Goal: Transaction & Acquisition: Purchase product/service

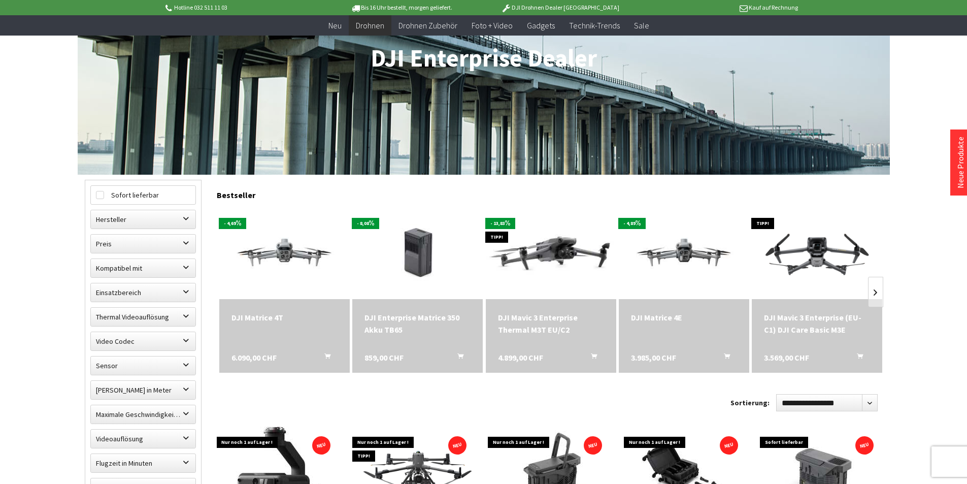
scroll to position [254, 0]
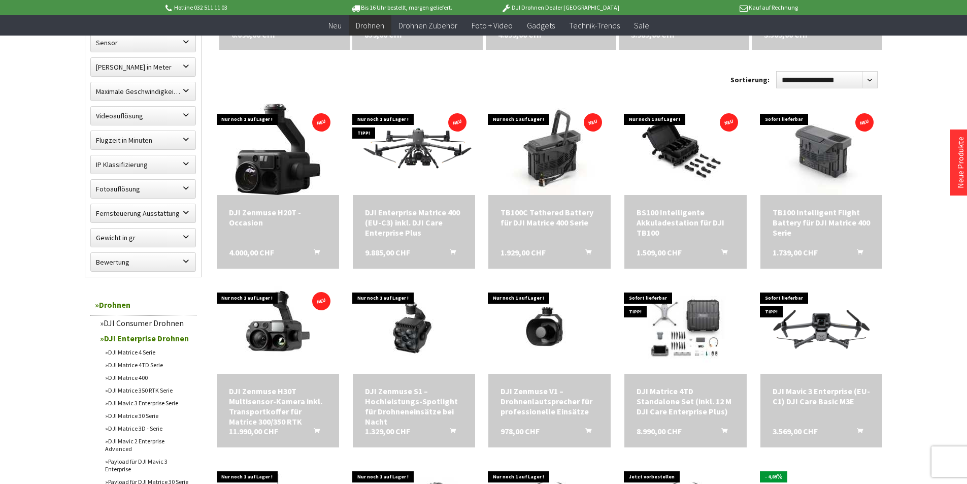
scroll to position [406, 0]
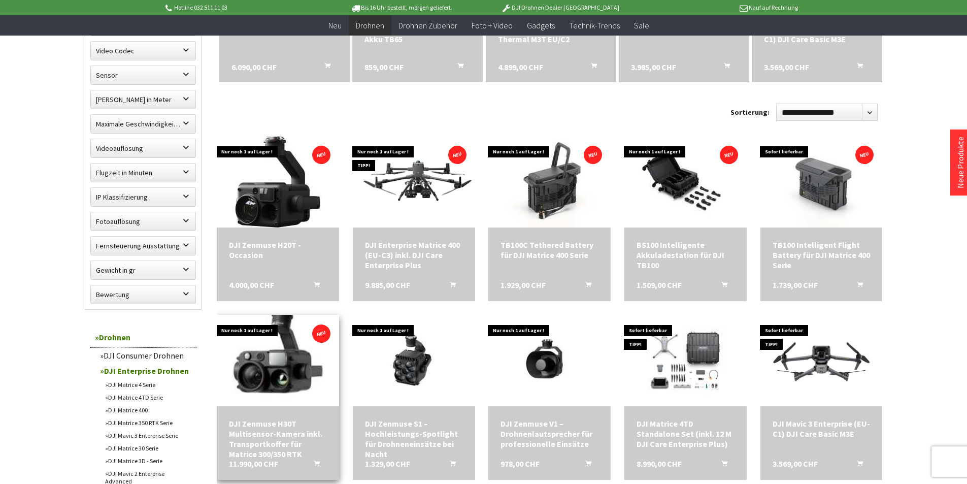
scroll to position [508, 0]
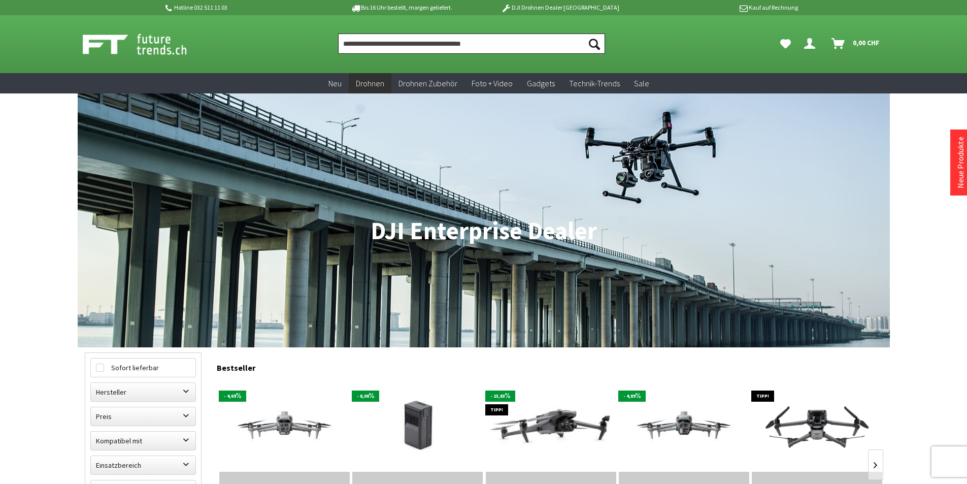
click at [448, 45] on input "Produkt, Marke, Kategorie, EAN, Artikelnummer…" at bounding box center [471, 43] width 267 height 20
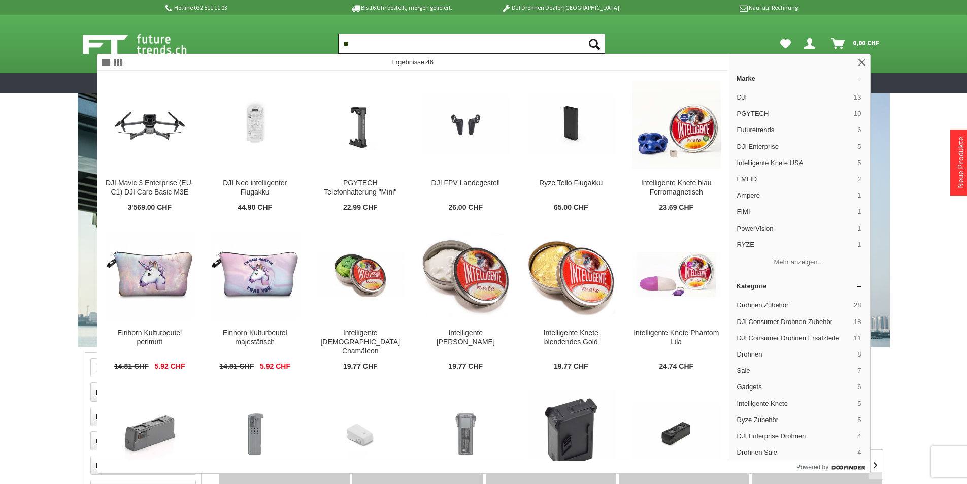
type input "*"
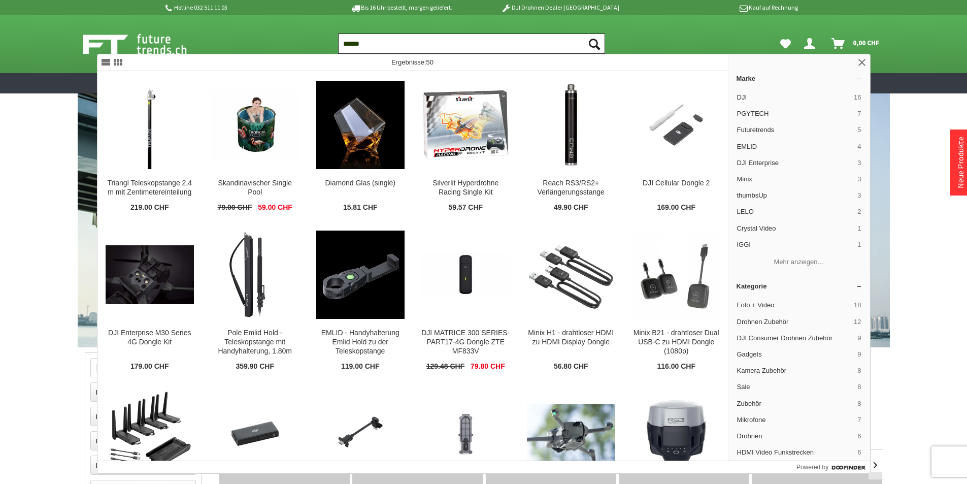
drag, startPoint x: 407, startPoint y: 44, endPoint x: 257, endPoint y: 49, distance: 150.3
click at [257, 49] on div "Suchen ****** Suchen Dein Konto Menü schließen Dein Konto Anmelden oder registr…" at bounding box center [484, 44] width 812 height 58
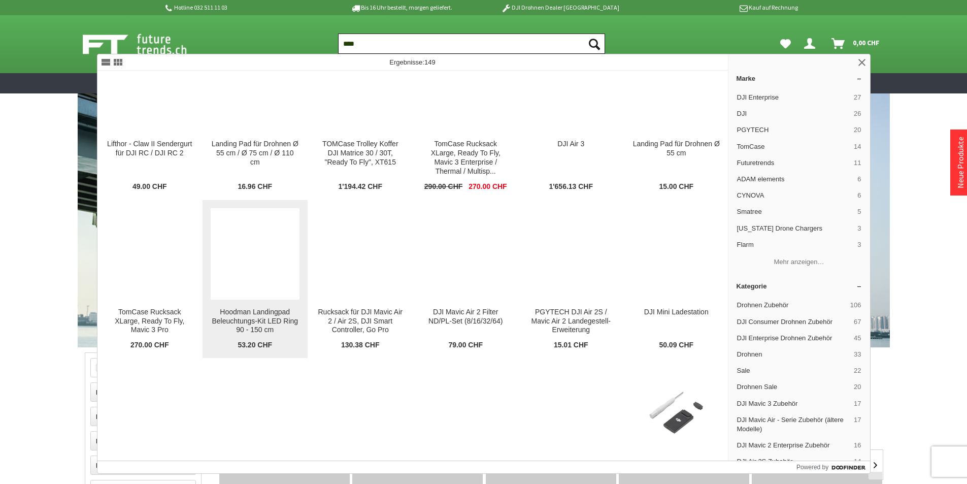
scroll to position [3645, 0]
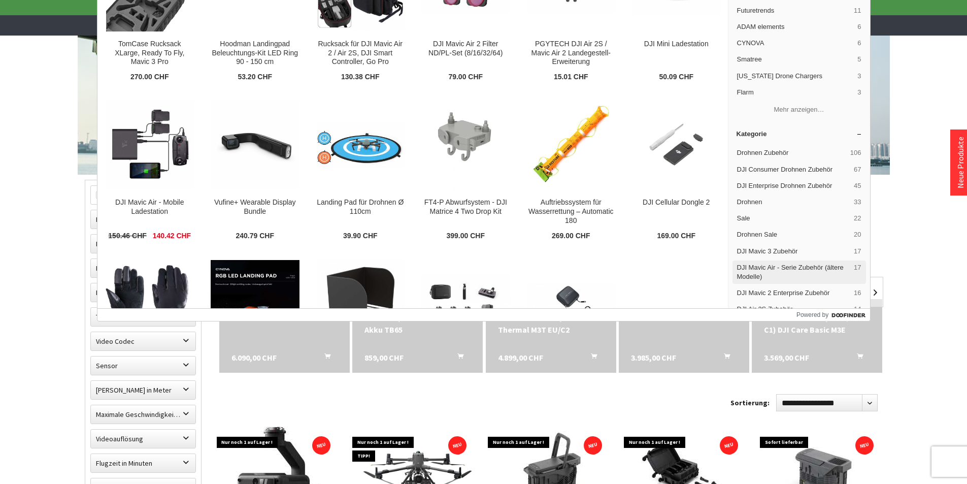
scroll to position [3442, 0]
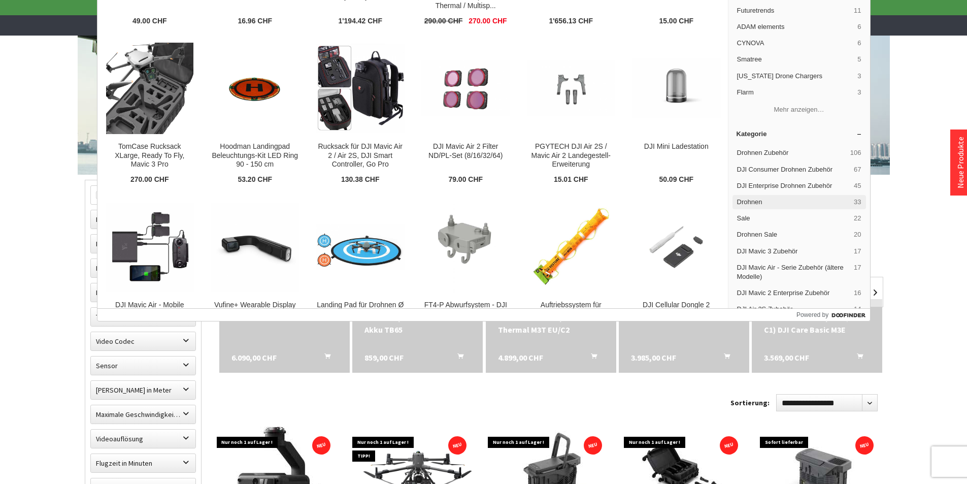
click at [785, 198] on span "Drohnen" at bounding box center [793, 201] width 113 height 9
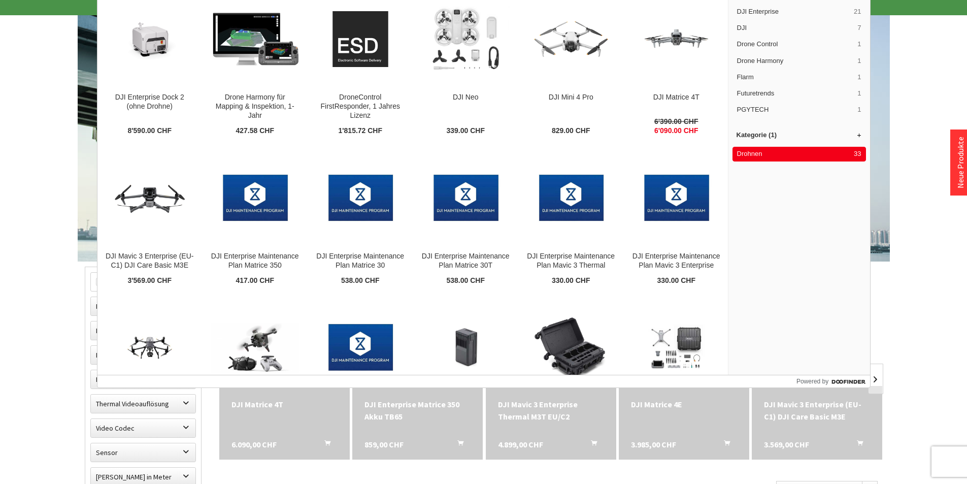
scroll to position [0, 0]
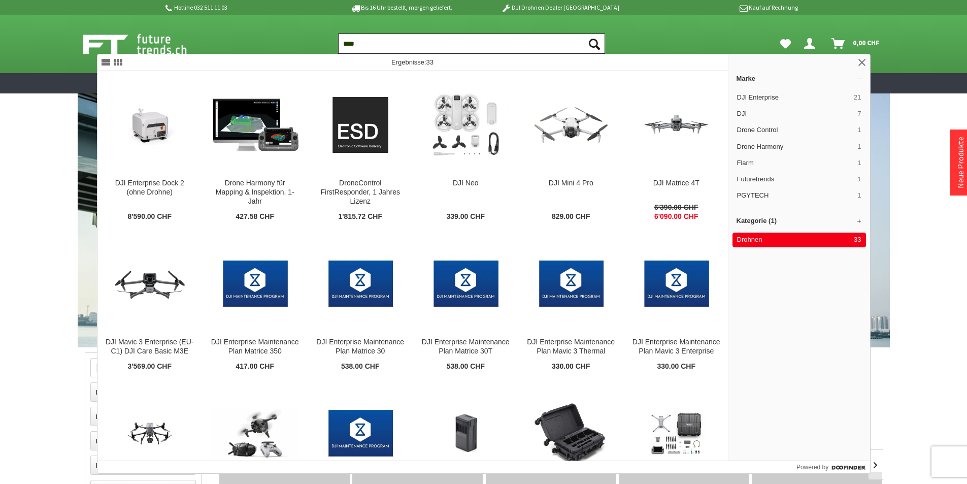
drag, startPoint x: 381, startPoint y: 45, endPoint x: 325, endPoint y: 43, distance: 55.4
click at [328, 43] on ul "Suchen **** Suchen Dein Konto Menü schließen Dein Konto Anmelden oder registrie…" at bounding box center [605, 43] width 568 height 20
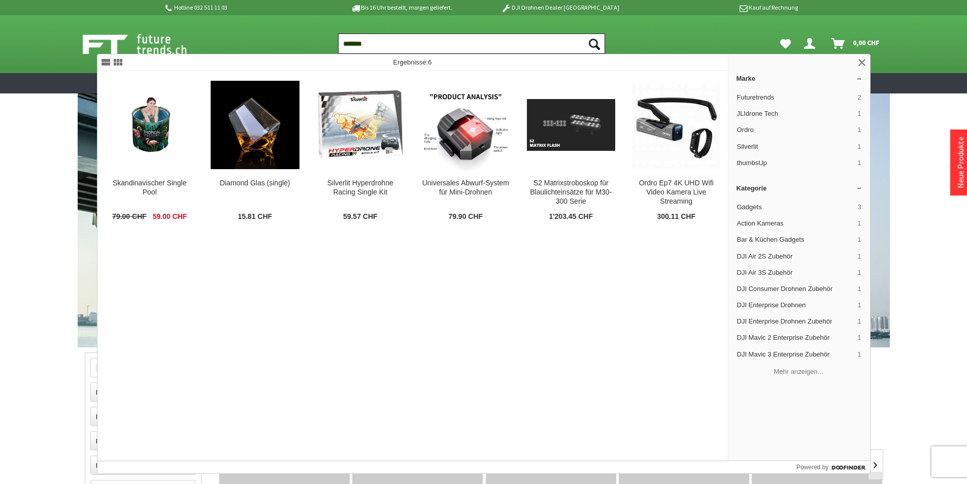
type input "*******"
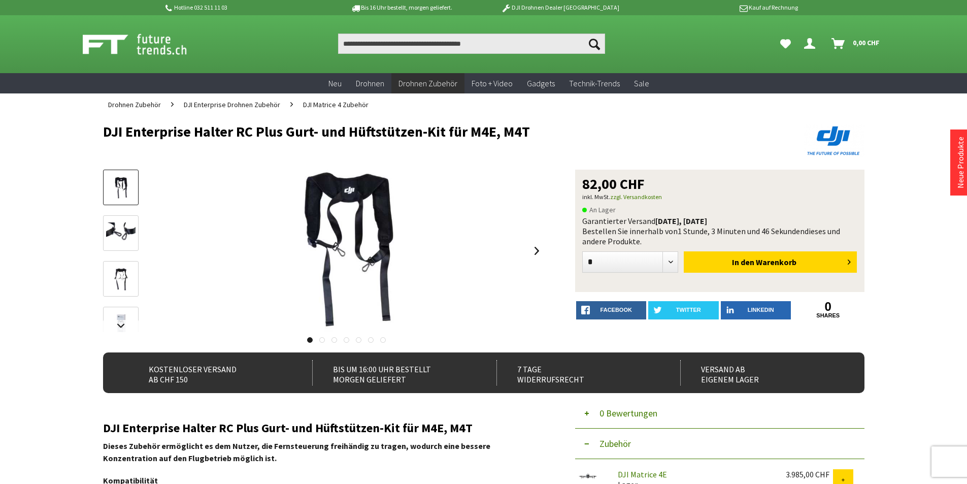
click at [311, 107] on span "DJI Matrice 4 Zubehör" at bounding box center [335, 104] width 65 height 9
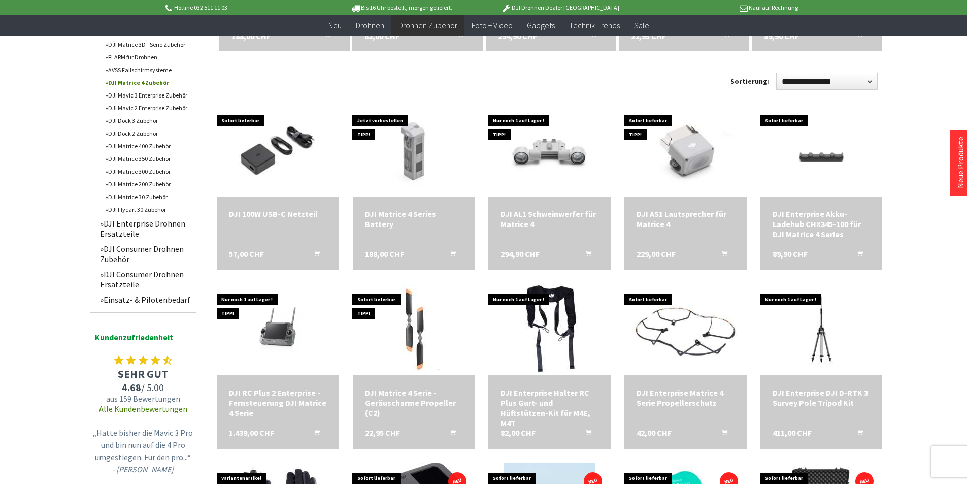
scroll to position [305, 0]
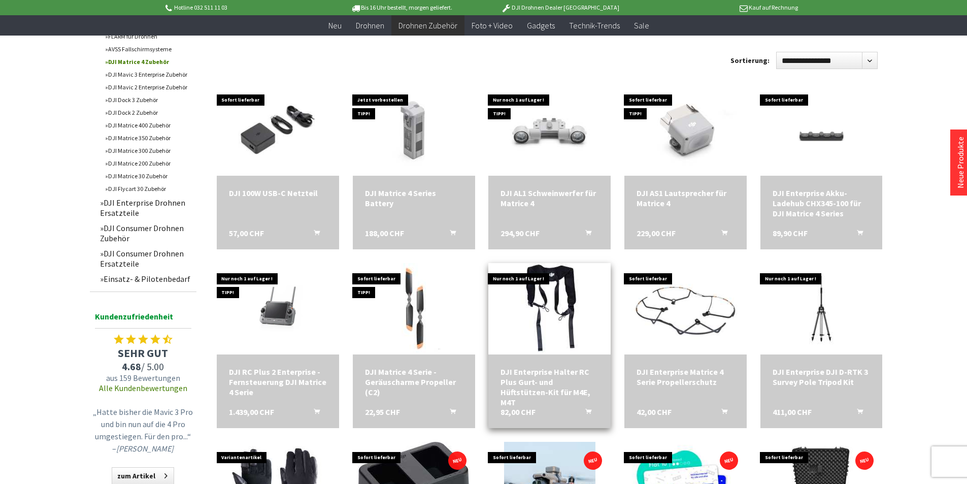
click at [573, 365] on div "DJI Enterprise Halter RC Plus Gurt- und Hüftstützen-Kit für M4E, M4T 82,00 CHF …" at bounding box center [549, 391] width 122 height 74
click at [538, 309] on img at bounding box center [549, 309] width 171 height 128
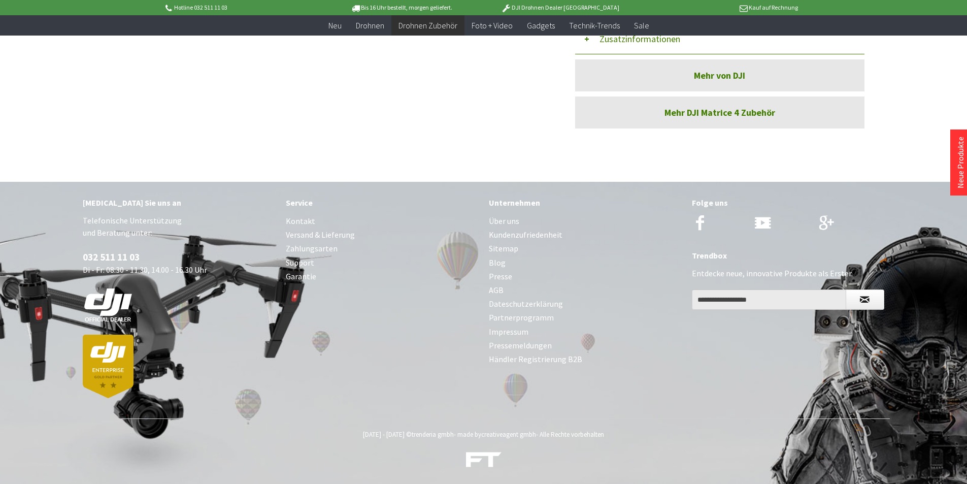
scroll to position [207, 0]
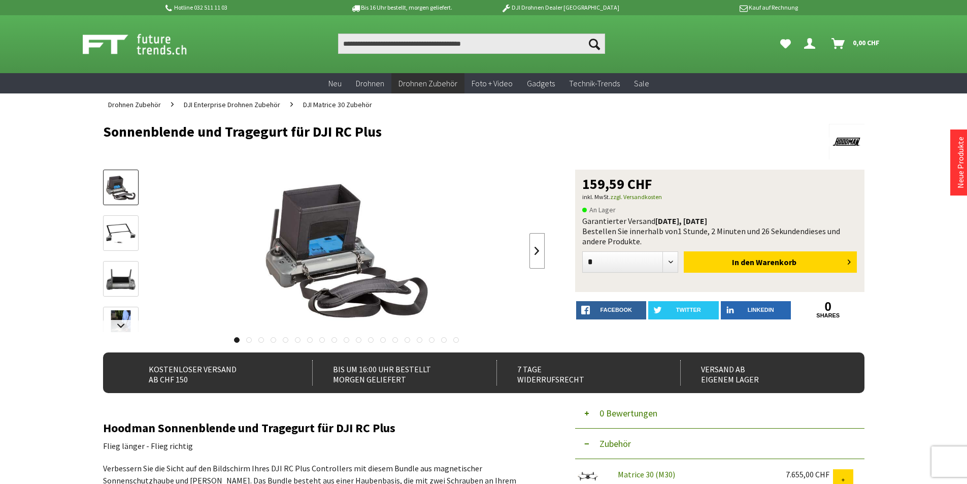
click at [537, 250] on link at bounding box center [536, 251] width 15 height 36
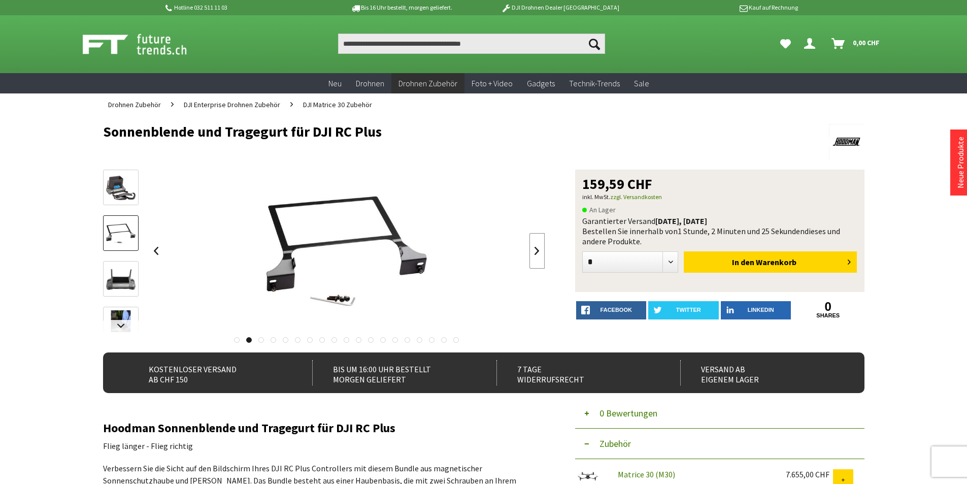
click at [537, 250] on link at bounding box center [536, 251] width 15 height 36
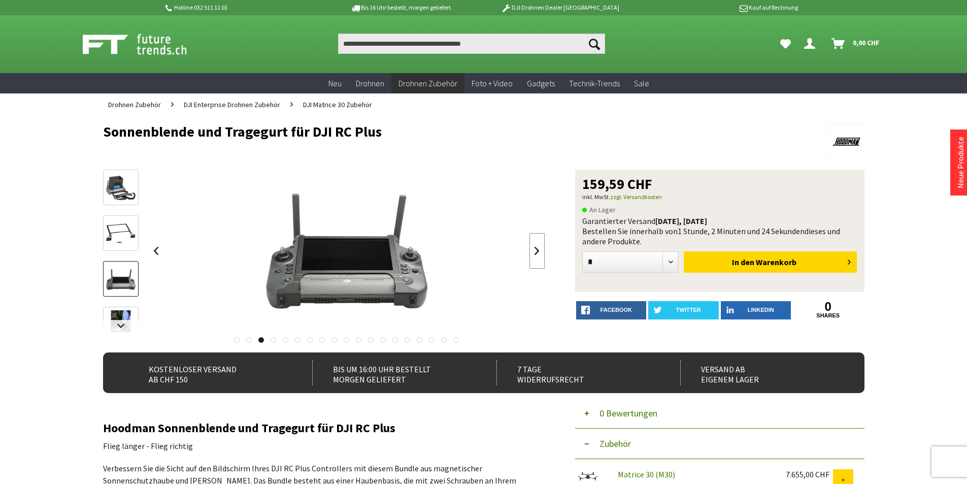
click at [537, 250] on link at bounding box center [536, 251] width 15 height 36
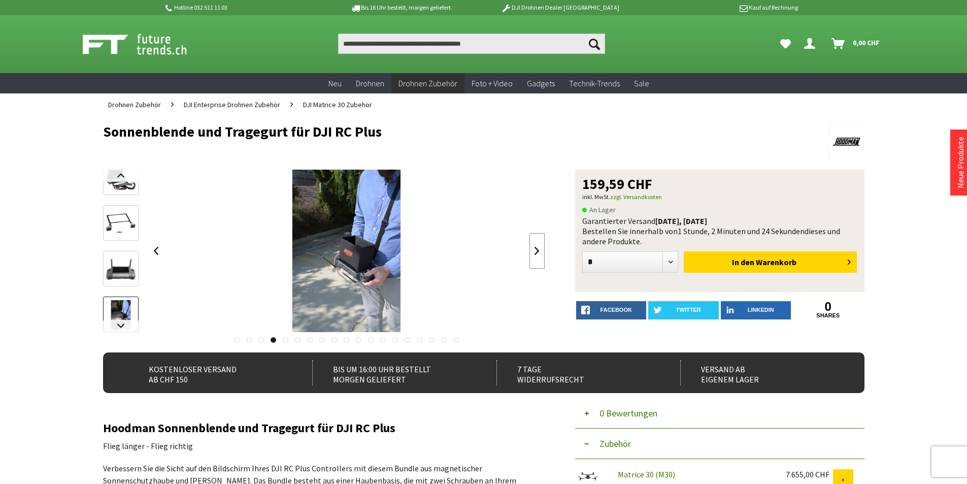
click at [537, 250] on link at bounding box center [536, 251] width 15 height 36
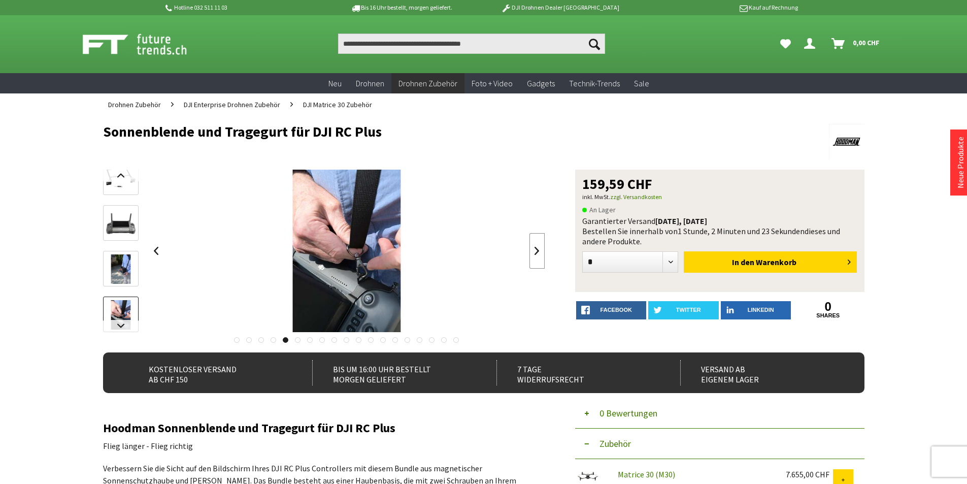
click at [537, 250] on link at bounding box center [536, 251] width 15 height 36
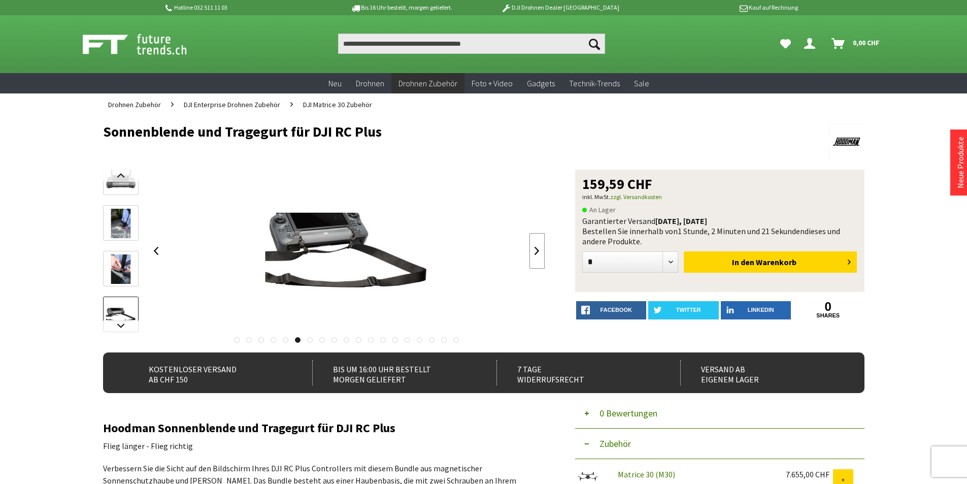
click at [537, 250] on link at bounding box center [536, 251] width 15 height 36
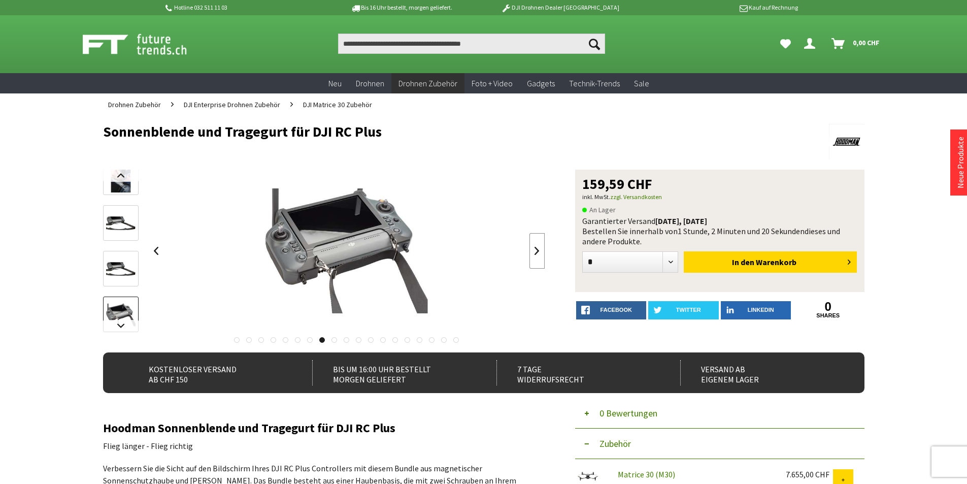
click at [537, 250] on link at bounding box center [536, 251] width 15 height 36
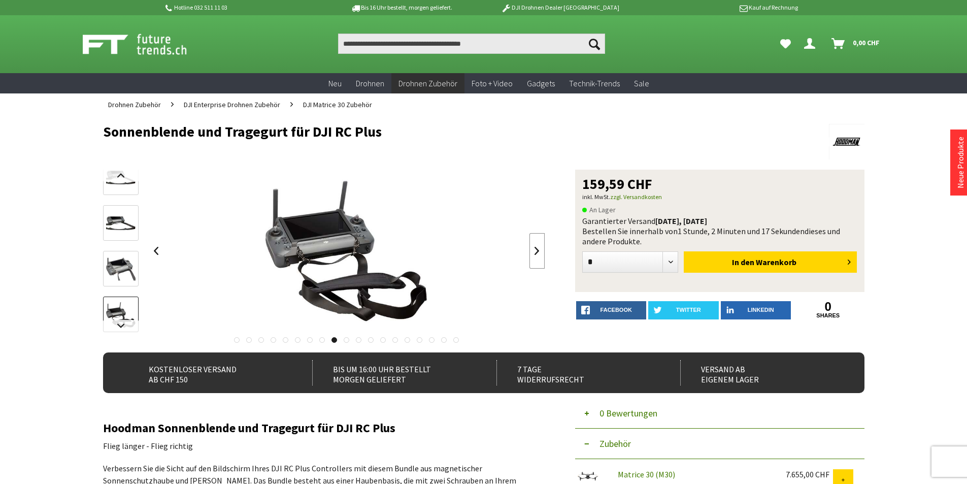
click at [537, 250] on link at bounding box center [536, 251] width 15 height 36
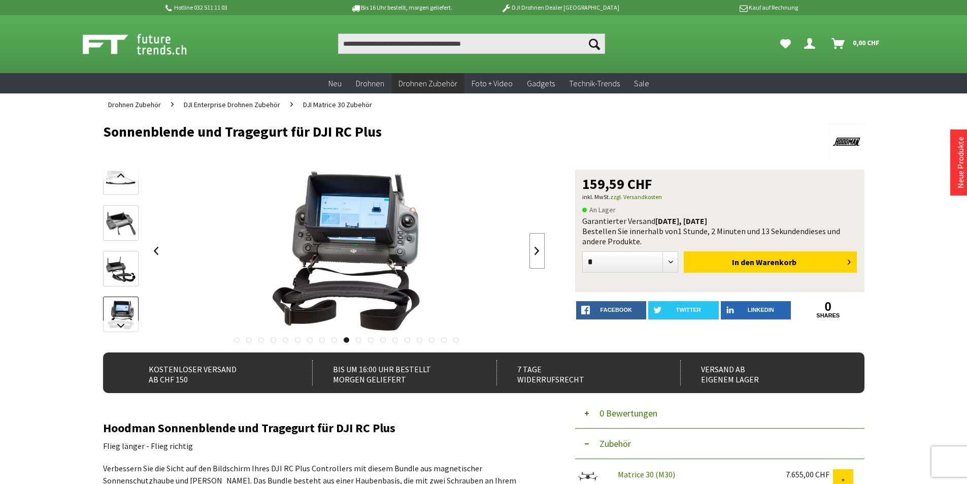
click at [537, 250] on link at bounding box center [536, 251] width 15 height 36
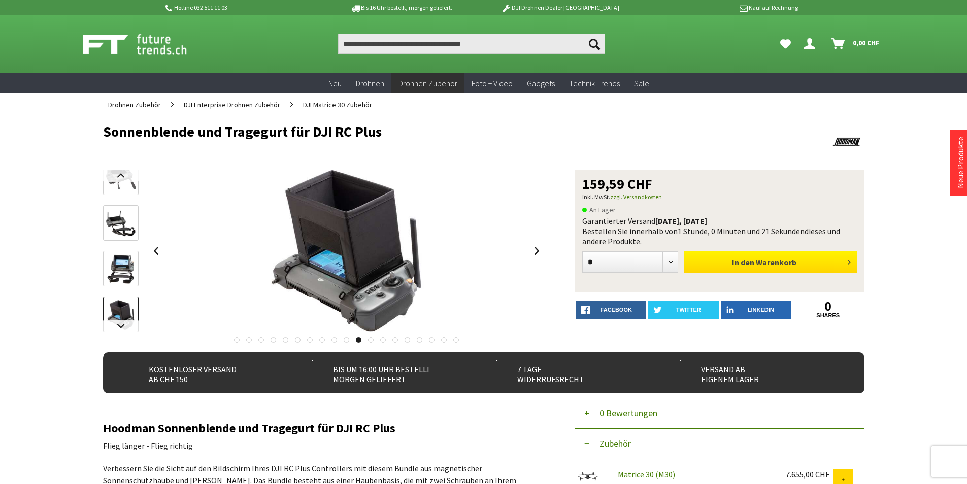
click at [769, 271] on button "In den Warenkorb" at bounding box center [770, 261] width 173 height 21
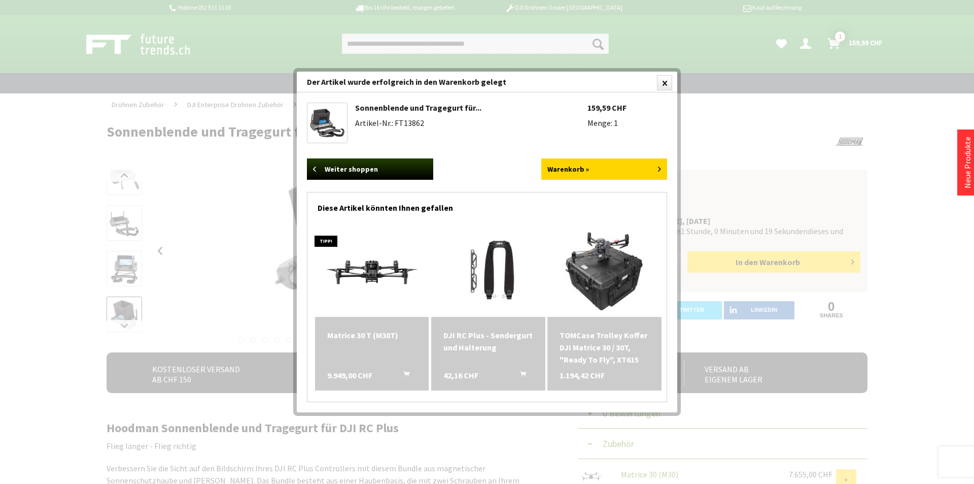
click at [491, 44] on div at bounding box center [487, 242] width 974 height 484
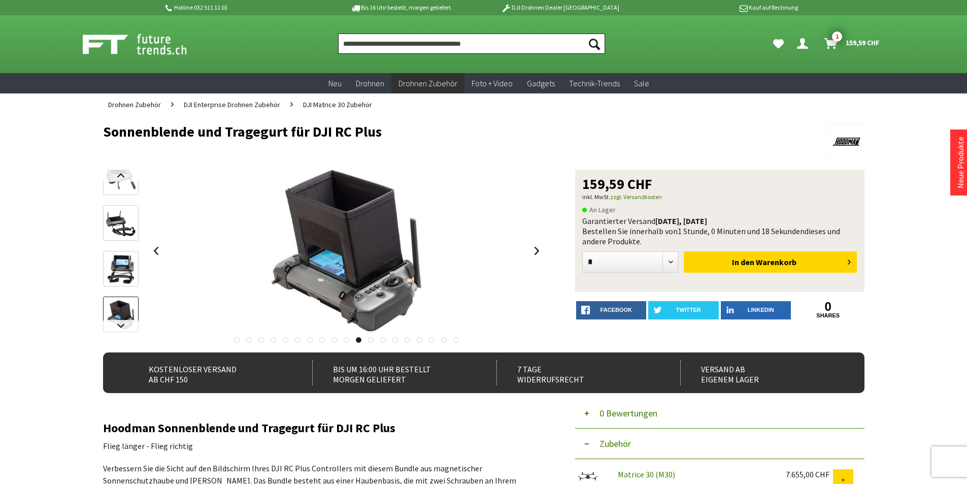
click at [494, 44] on input "Produkt, Marke, Kategorie, EAN, Artikelnummer…" at bounding box center [471, 43] width 267 height 20
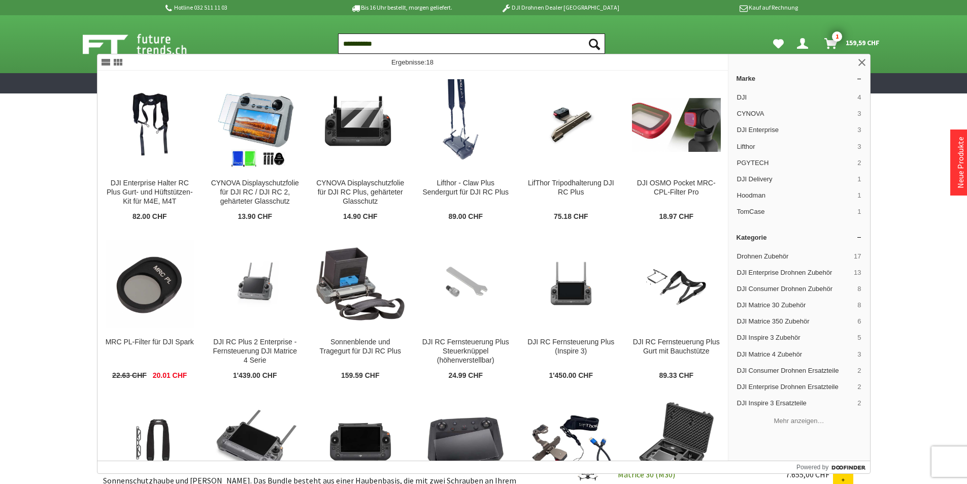
type input "**********"
click at [584, 33] on button "Suchen" at bounding box center [594, 43] width 21 height 20
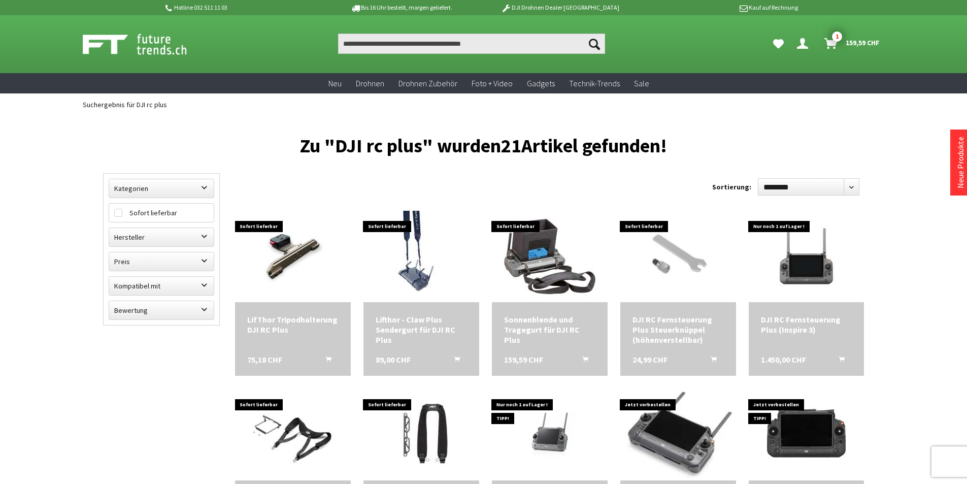
scroll to position [51, 0]
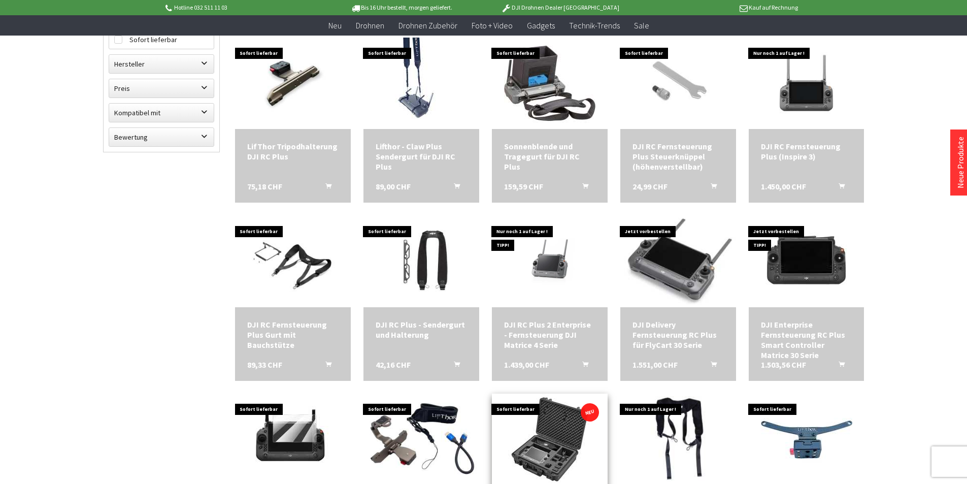
scroll to position [152, 0]
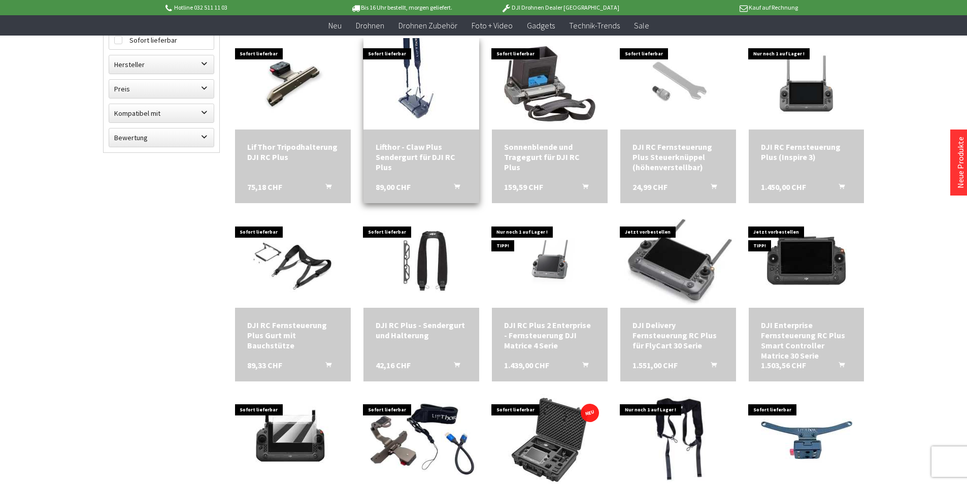
click at [401, 119] on img at bounding box center [421, 83] width 69 height 91
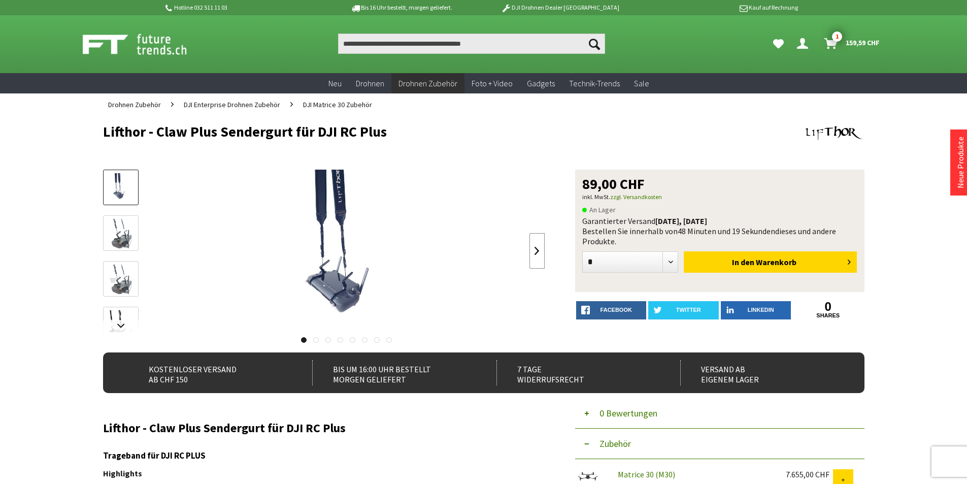
click at [540, 244] on link at bounding box center [536, 251] width 15 height 36
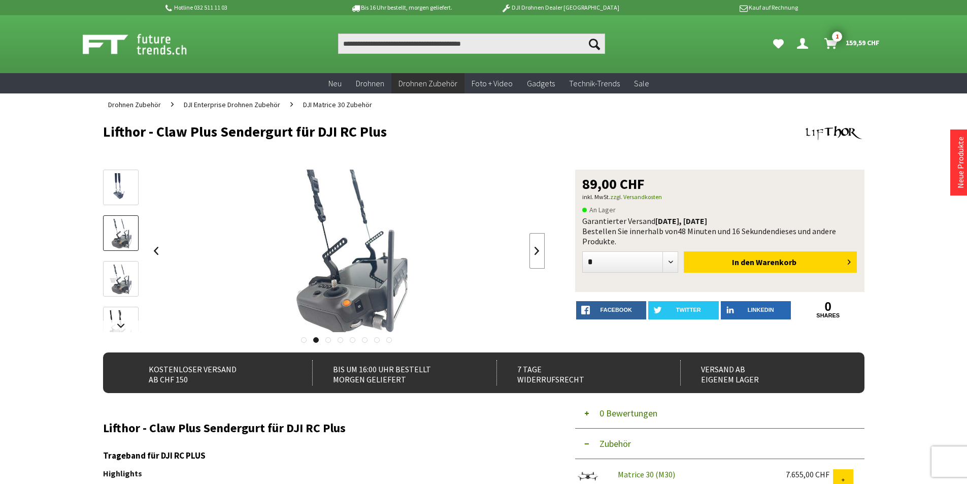
click at [537, 251] on link at bounding box center [536, 251] width 15 height 36
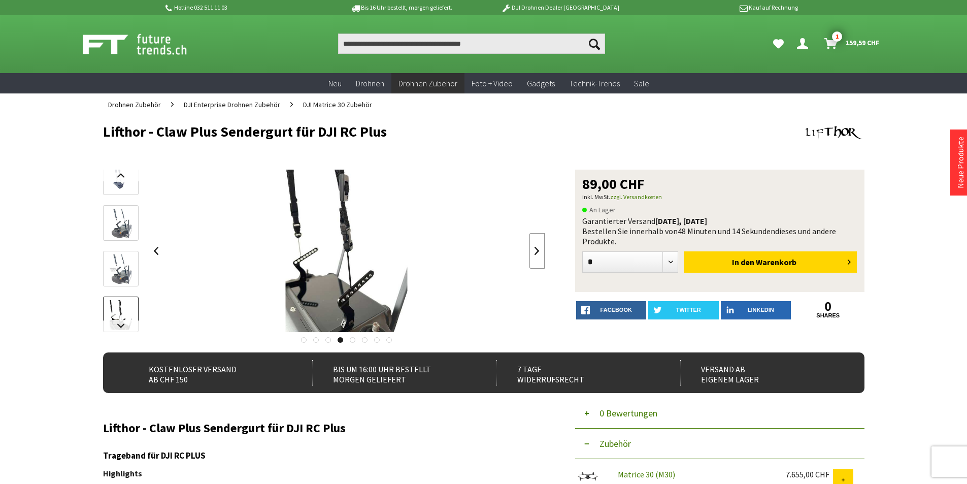
click at [537, 251] on link at bounding box center [536, 251] width 15 height 36
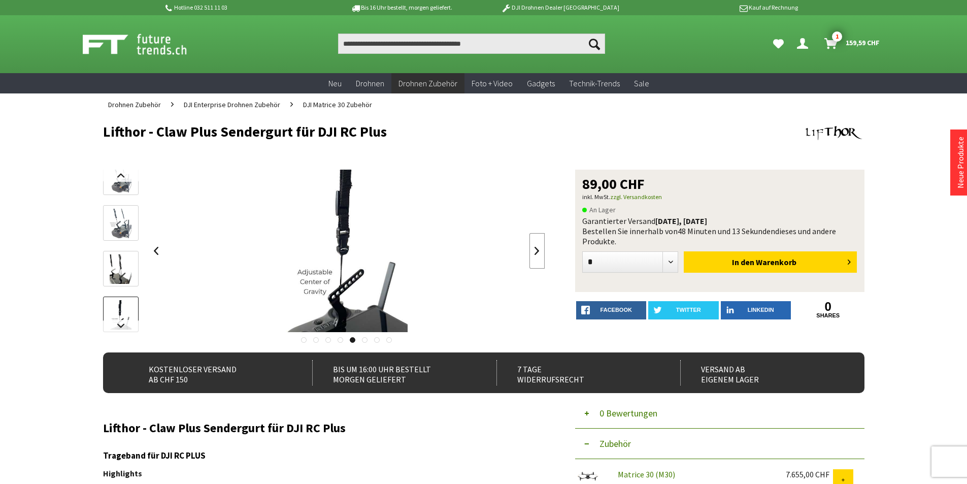
click at [537, 251] on link at bounding box center [536, 251] width 15 height 36
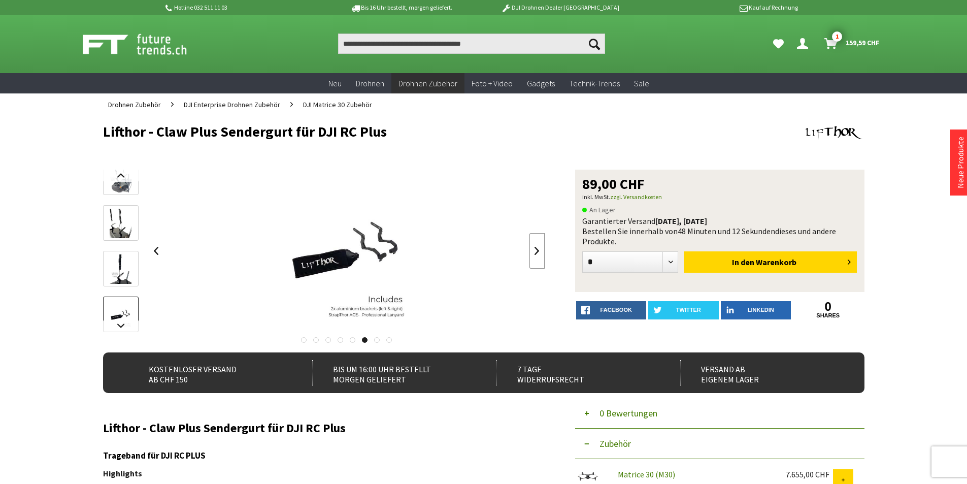
click at [537, 251] on link at bounding box center [536, 251] width 15 height 36
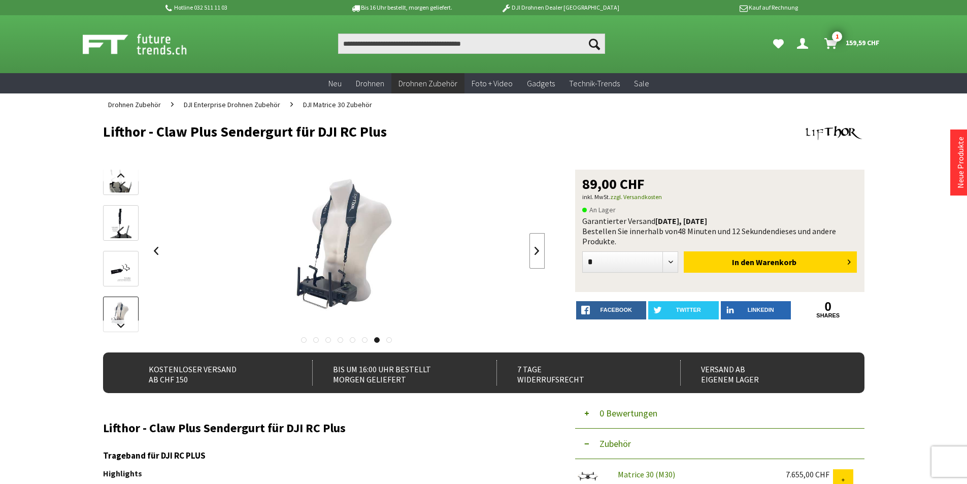
click at [537, 251] on link at bounding box center [536, 251] width 15 height 36
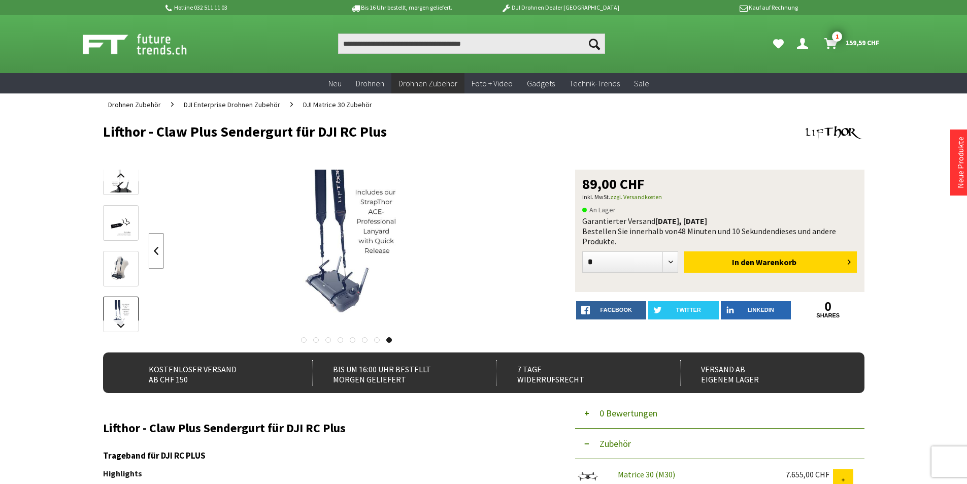
click at [163, 248] on link at bounding box center [156, 251] width 15 height 36
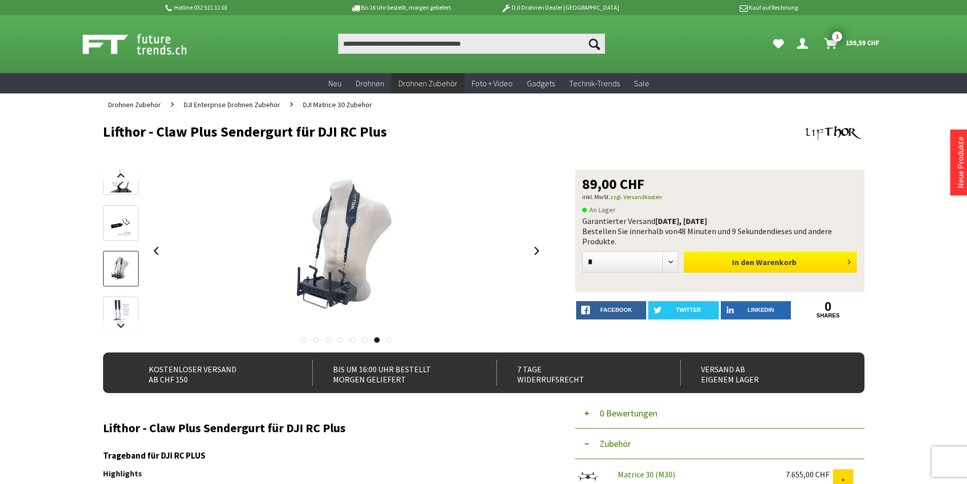
click at [785, 257] on span "Warenkorb" at bounding box center [776, 262] width 41 height 10
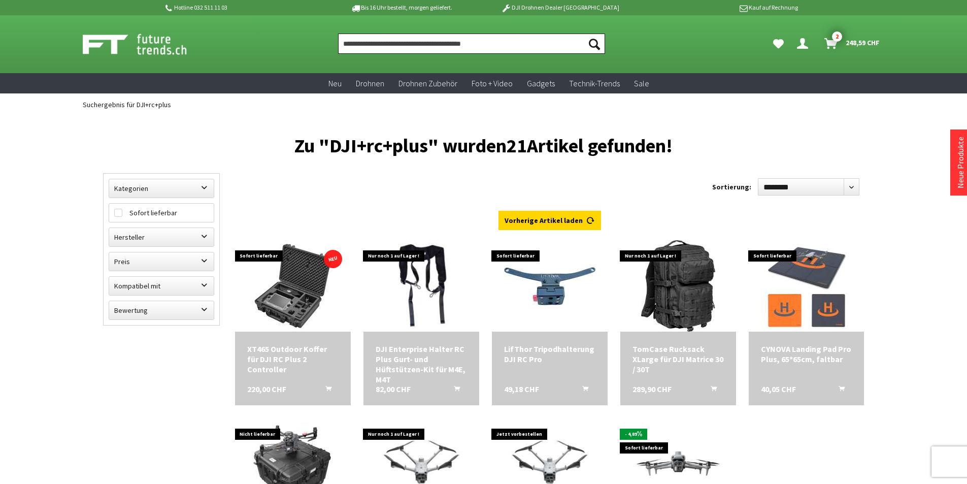
click at [440, 44] on input "Produkt, Marke, Kategorie, EAN, Artikelnummer…" at bounding box center [471, 43] width 267 height 20
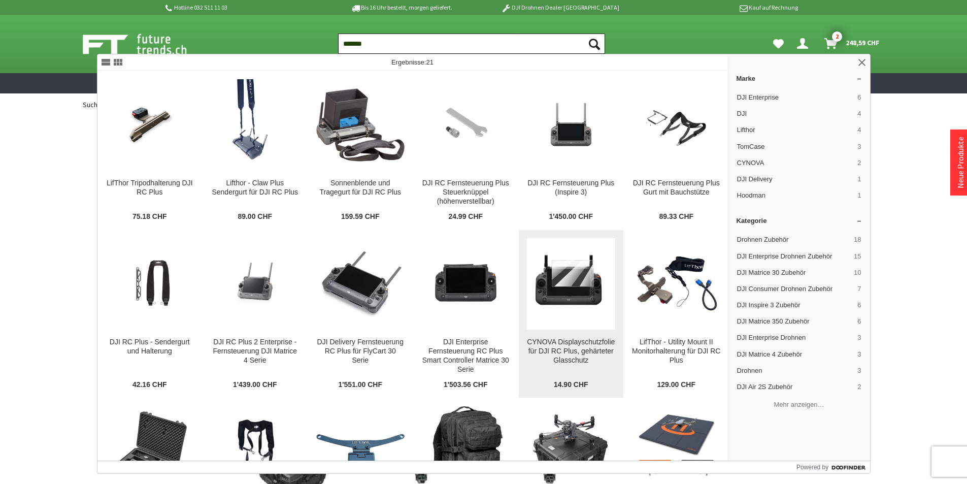
type input "*******"
click at [578, 364] on div "CYNOVA Displayschutzfolie für DJI RC Plus, gehärteter Glasschutz" at bounding box center [571, 350] width 89 height 27
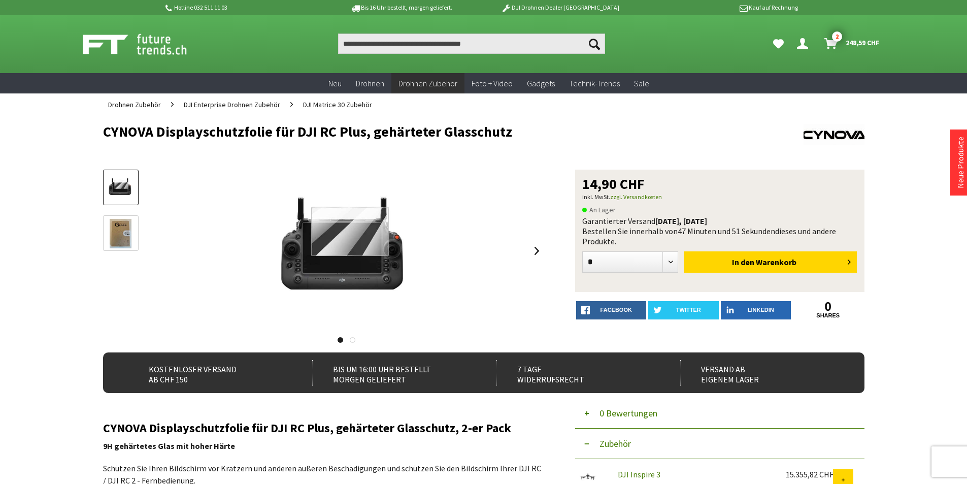
click at [647, 247] on form "* * * * * * * * * ** ** ** ** ** ** ** ** ** ** ** In den Warenkorb" at bounding box center [719, 262] width 275 height 33
click at [645, 262] on select "* * * * * * * * * ** ** ** ** ** ** ** ** ** ** **" at bounding box center [630, 261] width 96 height 21
select select "*"
click at [582, 251] on select "* * * * * * * * * ** ** ** ** ** ** ** ** ** ** **" at bounding box center [630, 261] width 96 height 21
click at [760, 263] on span "Warenkorb" at bounding box center [776, 262] width 41 height 10
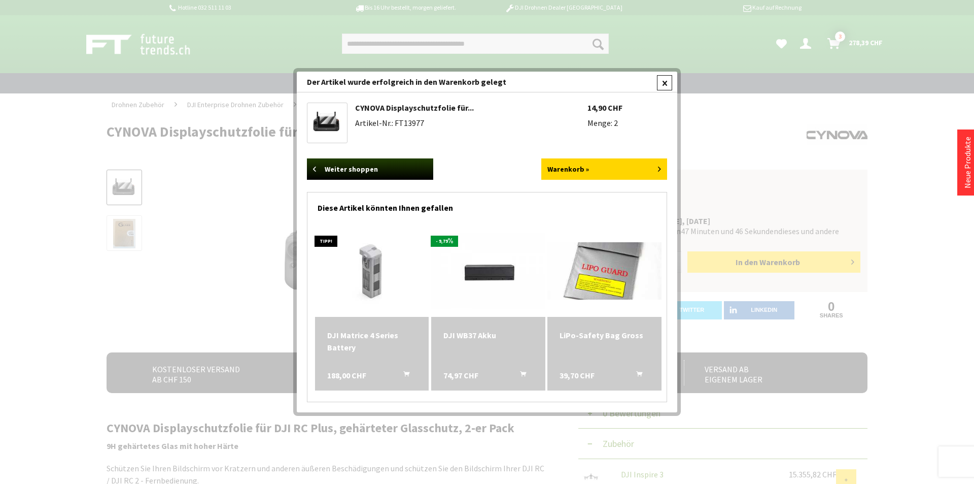
click at [669, 83] on div at bounding box center [664, 82] width 15 height 15
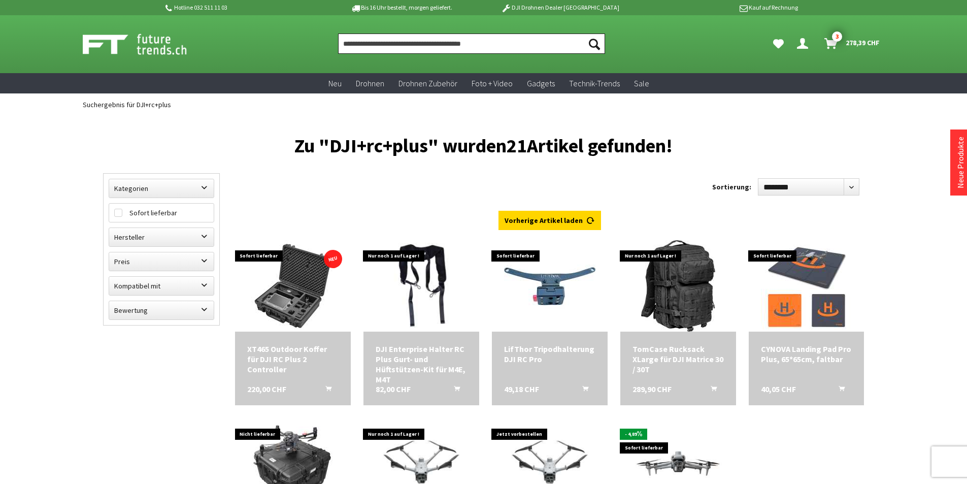
click at [475, 52] on input "Produkt, Marke, Kategorie, EAN, Artikelnummer…" at bounding box center [471, 43] width 267 height 20
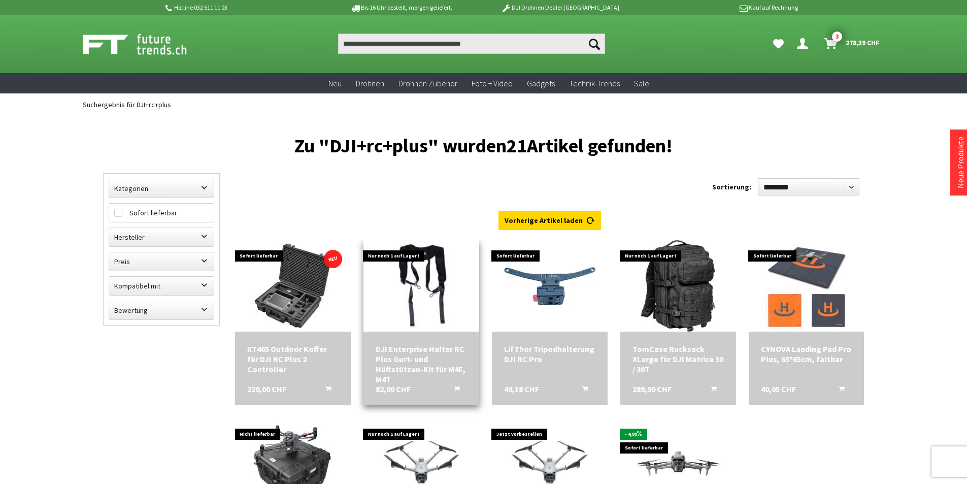
click at [418, 339] on div "DJI Enterprise Halter RC Plus Gurt- und Hüftstützen-Kit für M4E, M4T 82,00 CHF …" at bounding box center [421, 368] width 116 height 74
click at [423, 369] on div "DJI Enterprise Halter RC Plus Gurt- und Hüftstützen-Kit für M4E, M4T" at bounding box center [421, 364] width 91 height 41
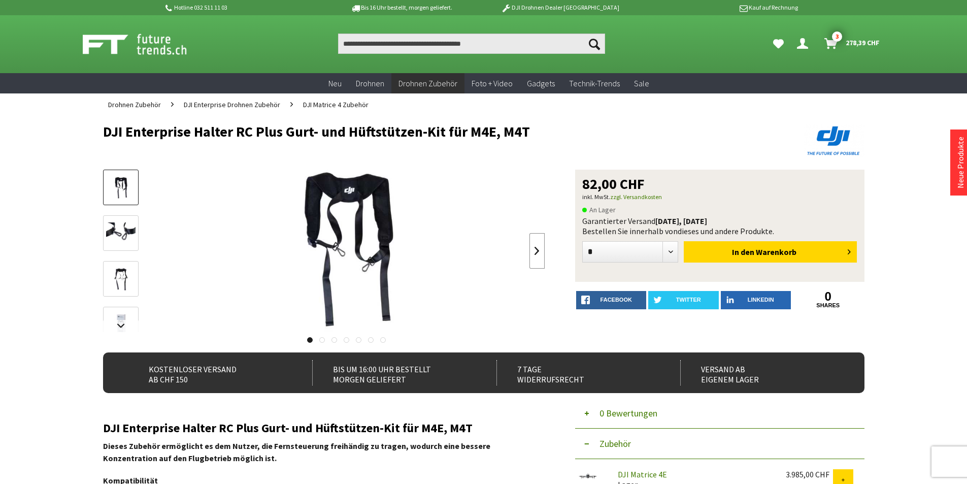
click at [537, 248] on link at bounding box center [536, 251] width 15 height 36
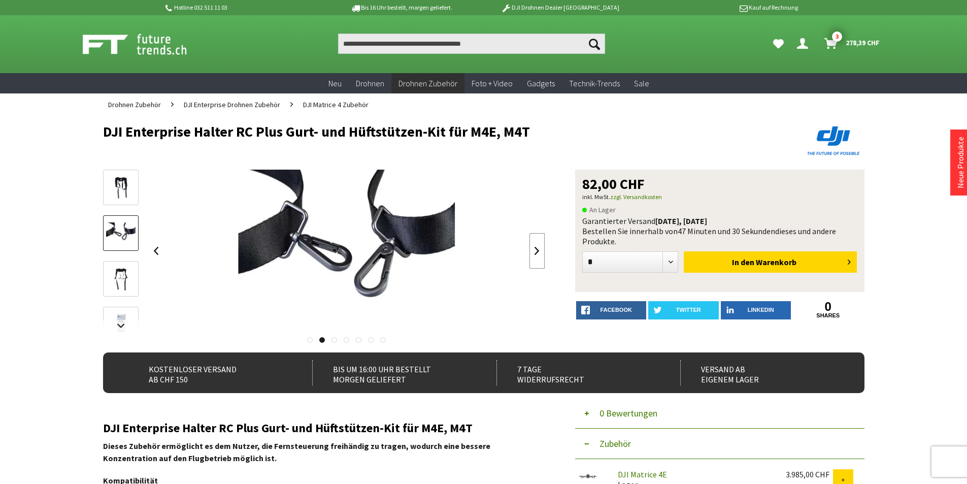
click at [537, 248] on link at bounding box center [536, 251] width 15 height 36
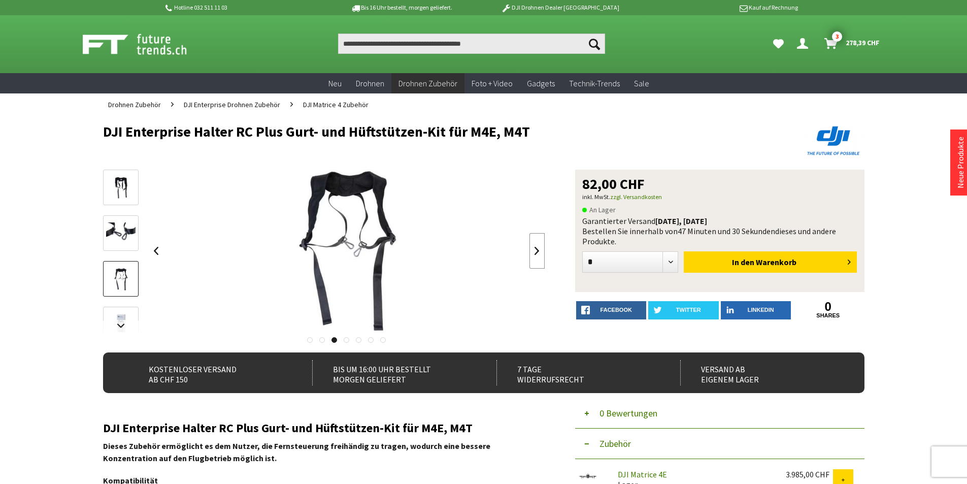
click at [537, 248] on link at bounding box center [536, 251] width 15 height 36
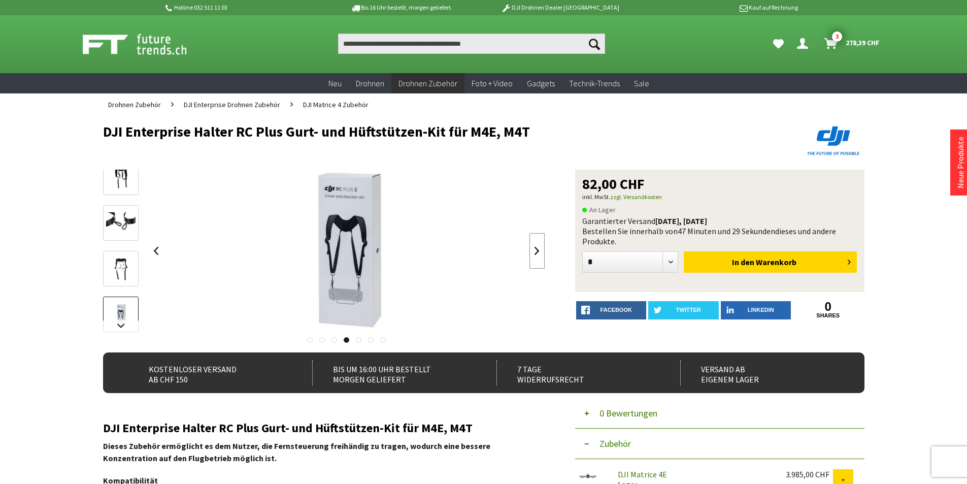
click at [537, 248] on link at bounding box center [536, 251] width 15 height 36
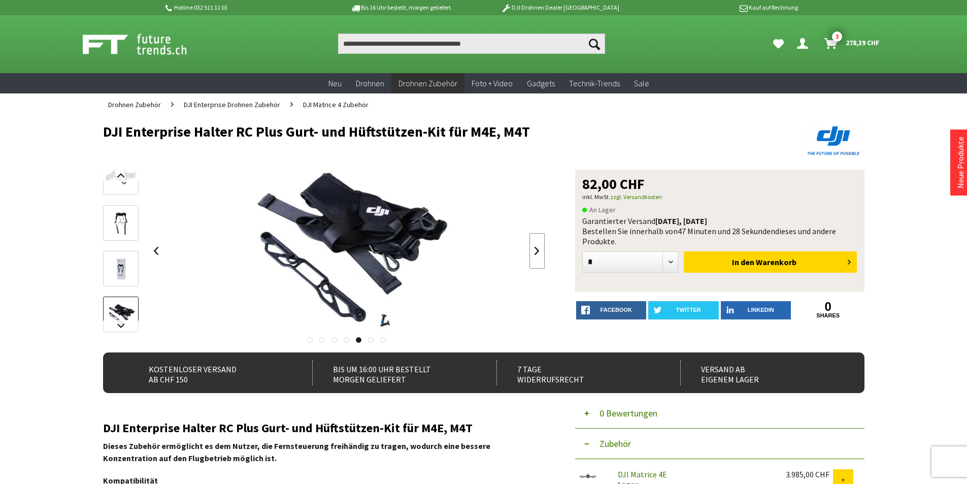
click at [537, 248] on link at bounding box center [536, 251] width 15 height 36
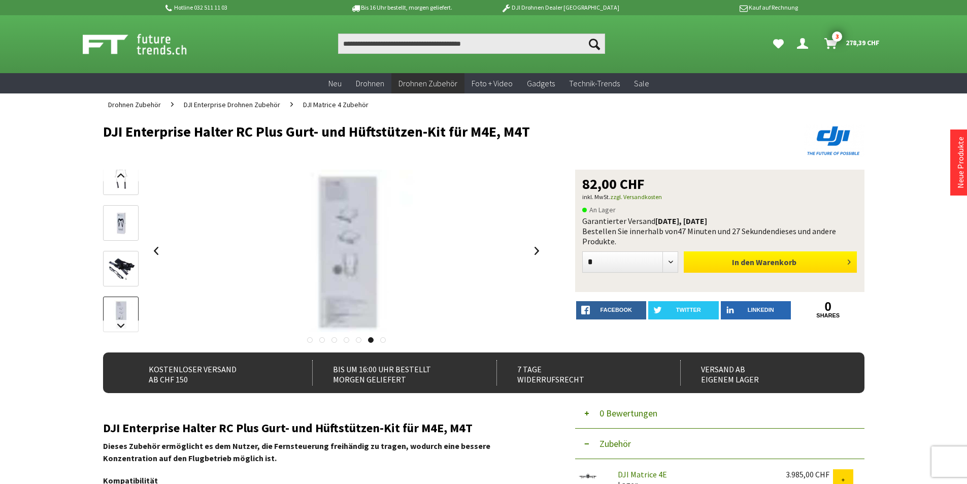
click at [758, 268] on button "In den Warenkorb" at bounding box center [770, 261] width 173 height 21
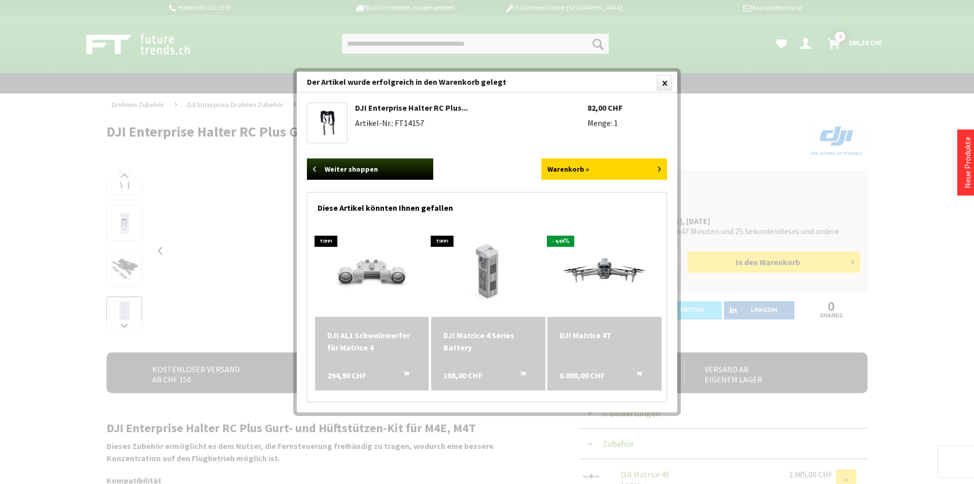
click at [428, 48] on div at bounding box center [487, 242] width 974 height 484
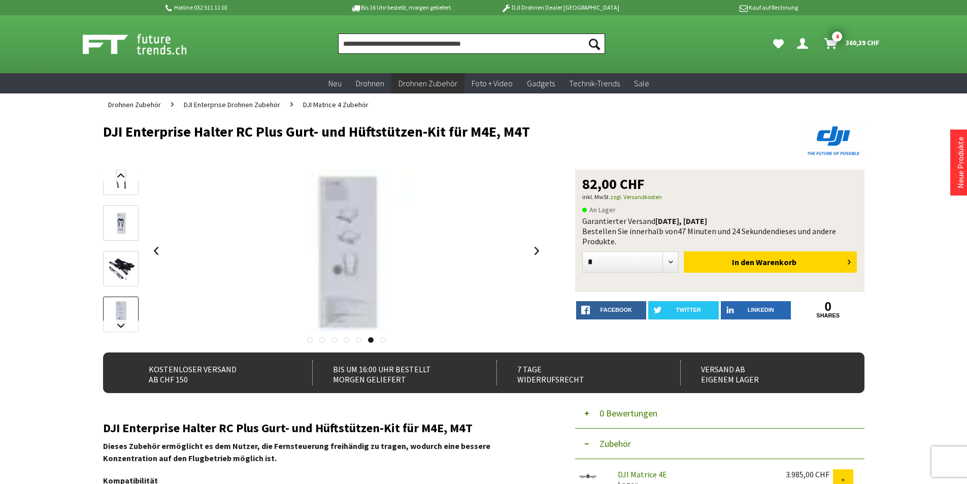
click at [428, 46] on input "Produkt, Marke, Kategorie, EAN, Artikelnummer…" at bounding box center [471, 43] width 267 height 20
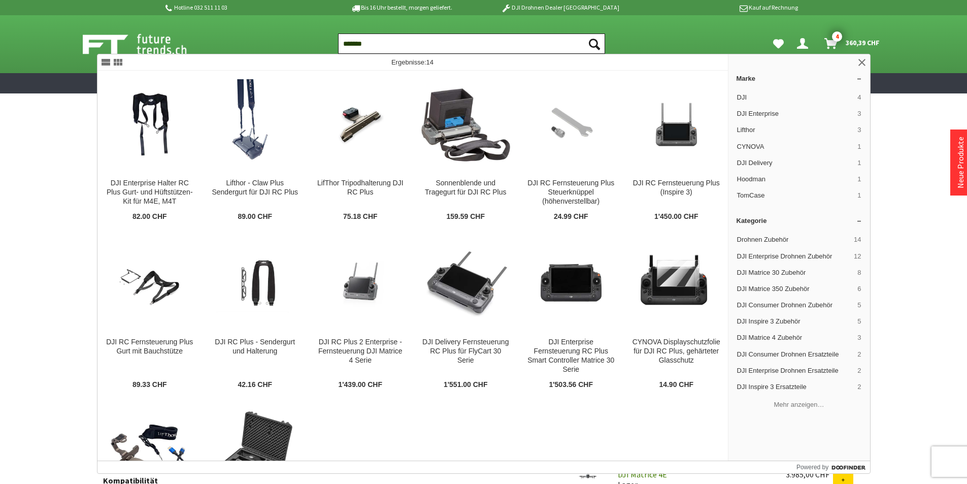
type input "*******"
click at [584, 33] on button "Suchen" at bounding box center [594, 43] width 21 height 20
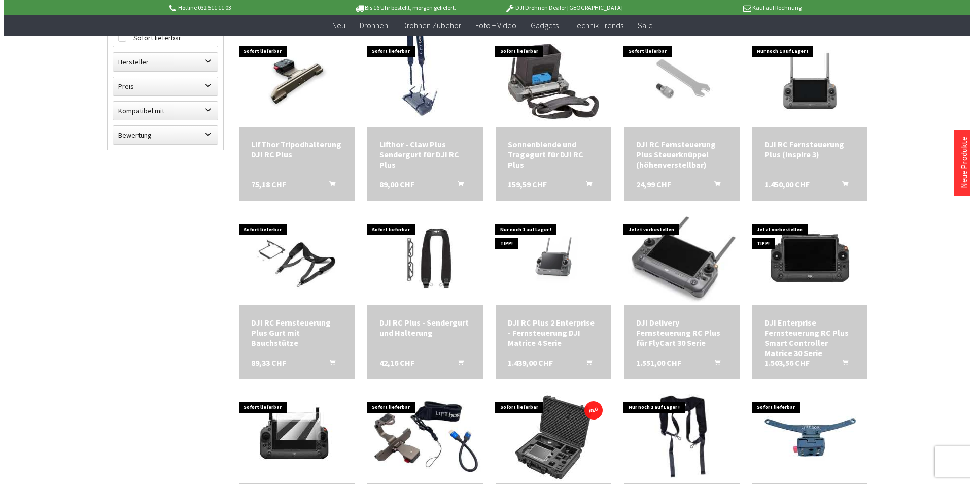
scroll to position [152, 0]
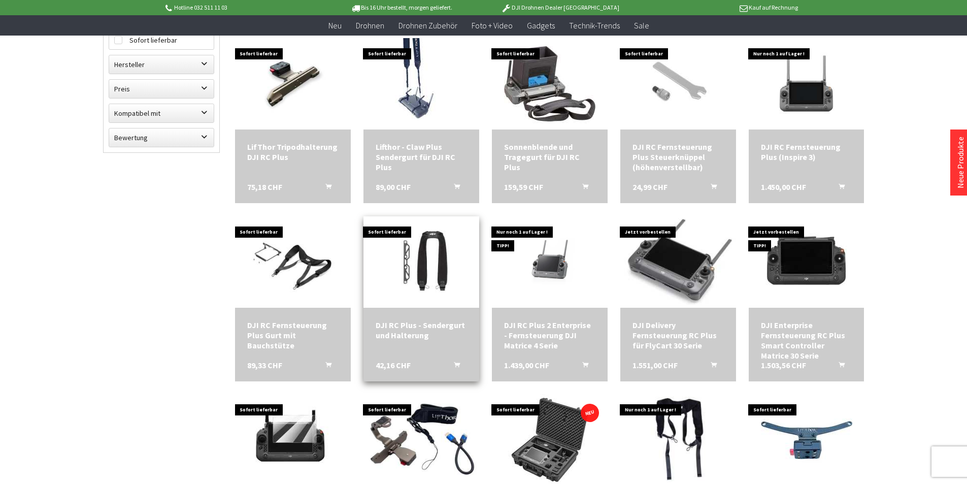
click at [456, 364] on icon "In den Warenkorb" at bounding box center [457, 362] width 6 height 8
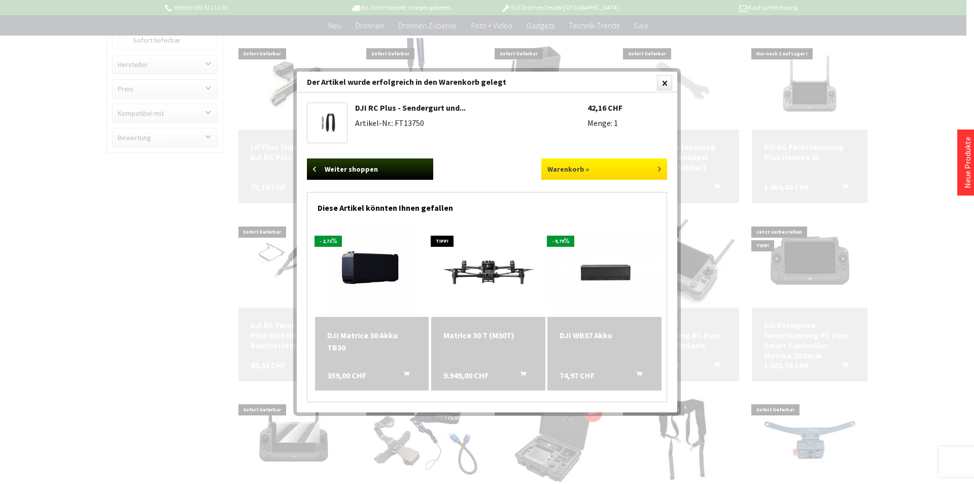
click at [615, 170] on link "Warenkorb »" at bounding box center [605, 168] width 126 height 21
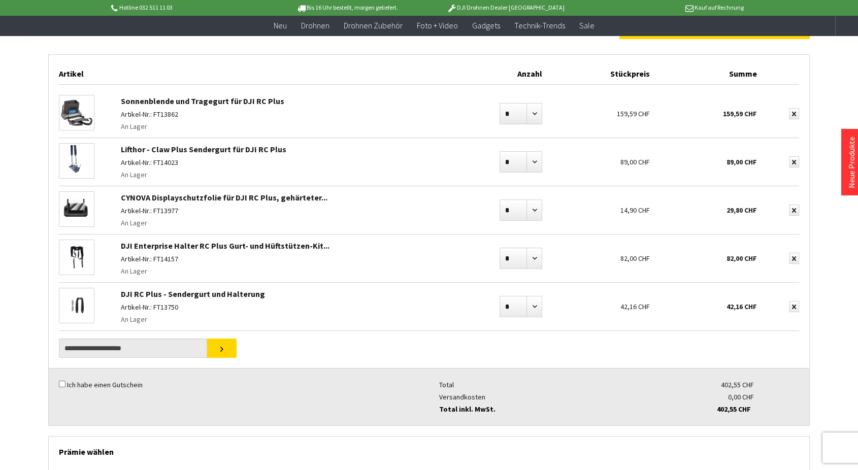
scroll to position [81, 0]
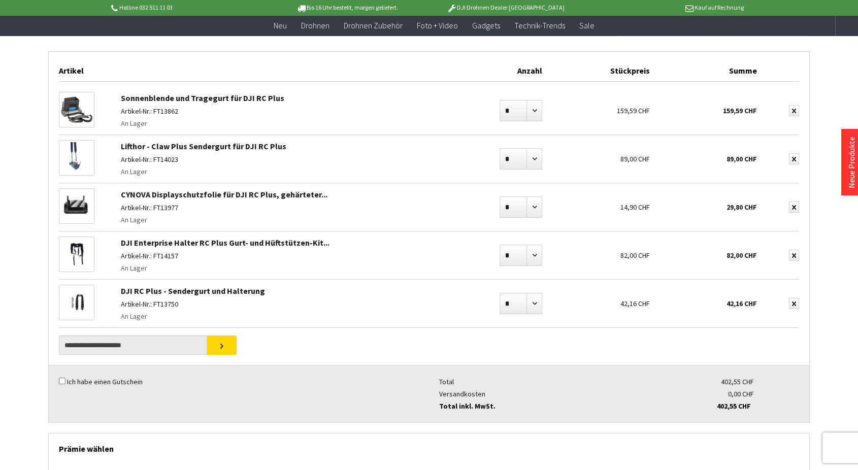
click at [161, 312] on p "An Lager" at bounding box center [291, 310] width 340 height 24
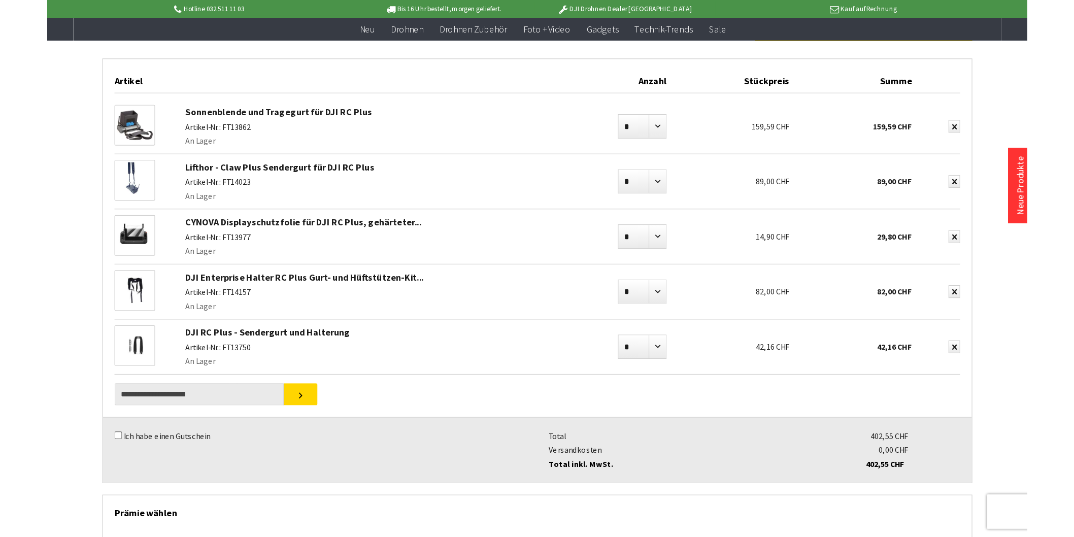
scroll to position [82, 0]
